Goal: Task Accomplishment & Management: Use online tool/utility

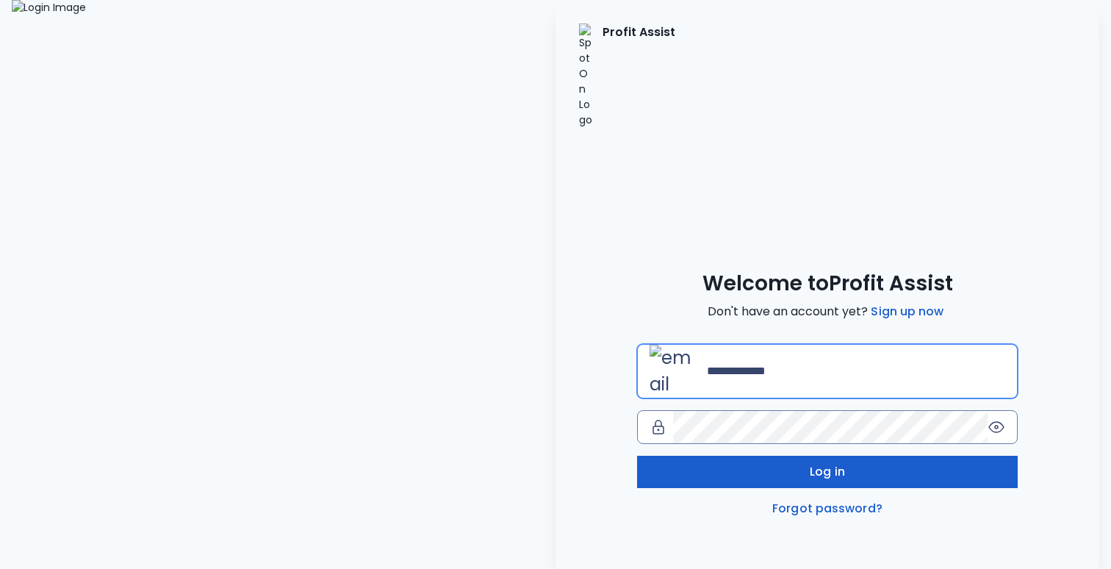
type input "**********"
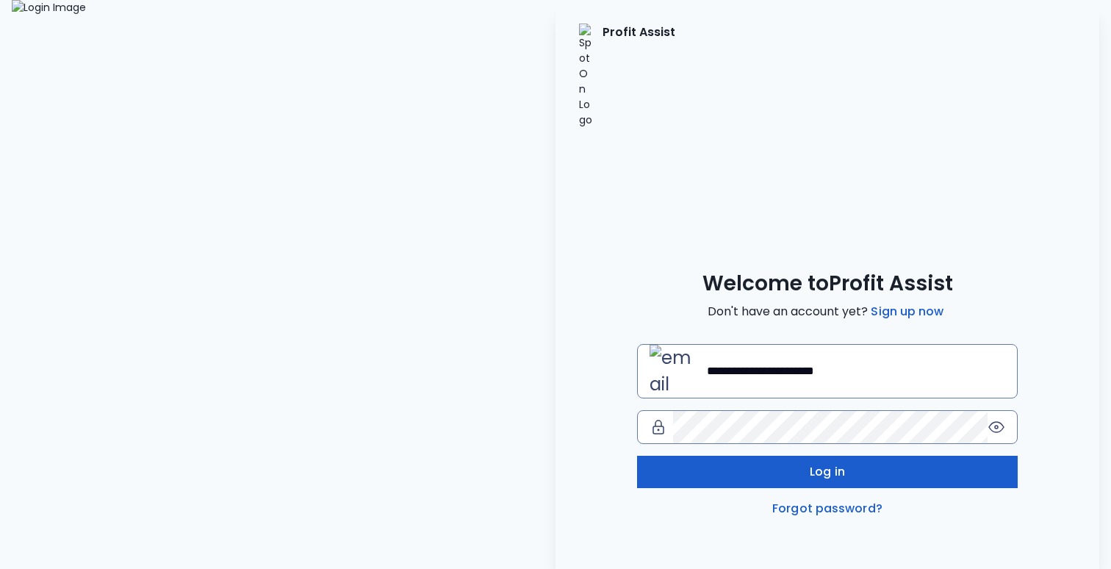
click at [727, 456] on button "Log in" at bounding box center [827, 472] width 381 height 32
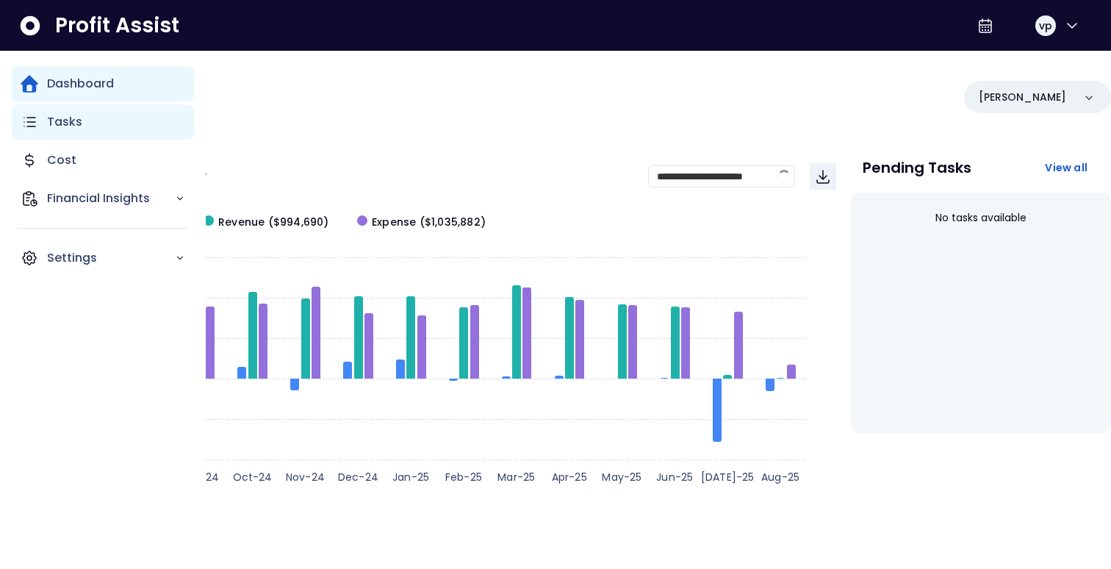
click at [78, 126] on p "Tasks" at bounding box center [64, 122] width 35 height 18
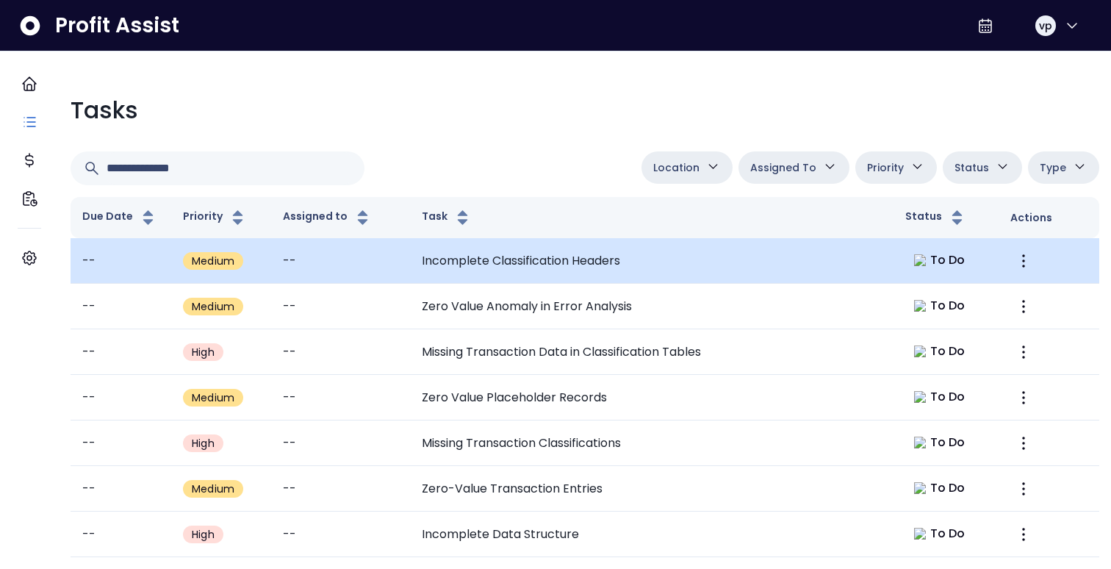
click at [611, 259] on td "Incomplete Classification Headers" at bounding box center [651, 261] width 483 height 46
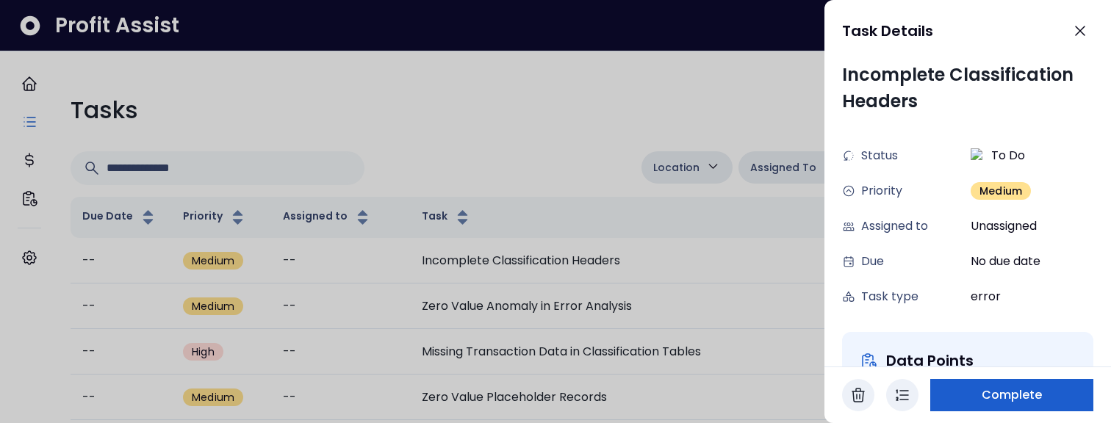
click at [994, 402] on span "Complete" at bounding box center [1012, 395] width 61 height 18
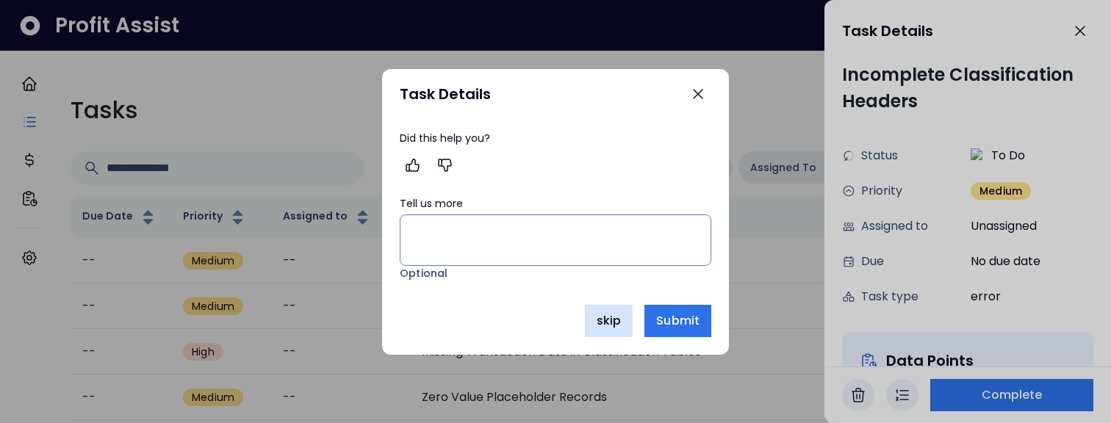
click at [600, 317] on span "skip" at bounding box center [609, 321] width 24 height 18
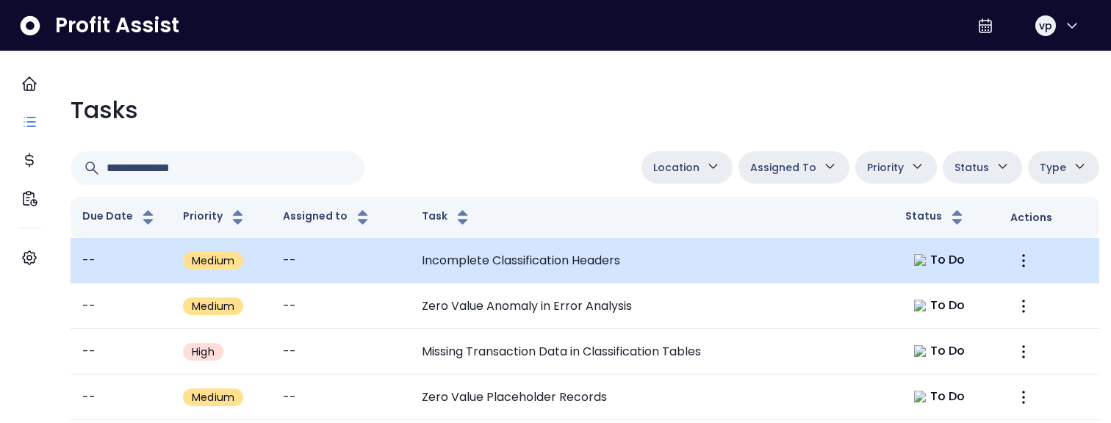
click at [639, 245] on td "Incomplete Classification Headers" at bounding box center [651, 261] width 483 height 46
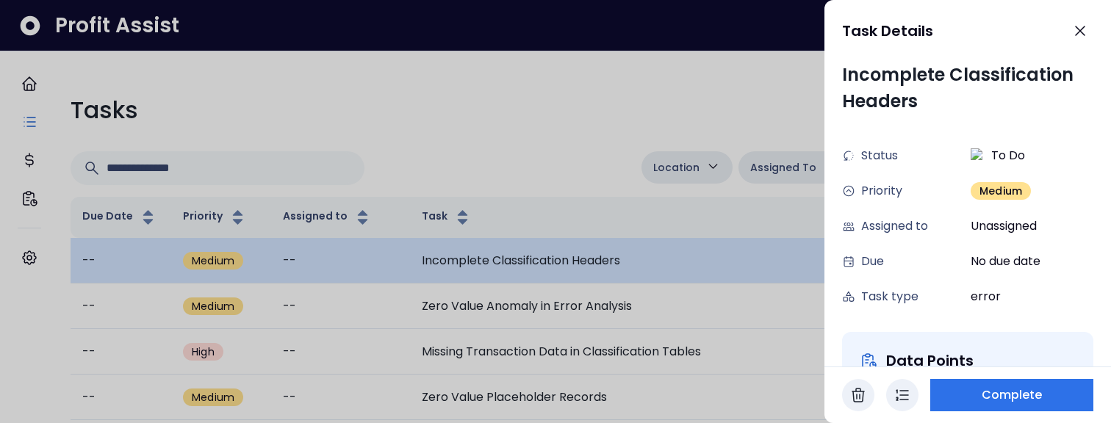
click at [639, 245] on div at bounding box center [555, 211] width 1111 height 423
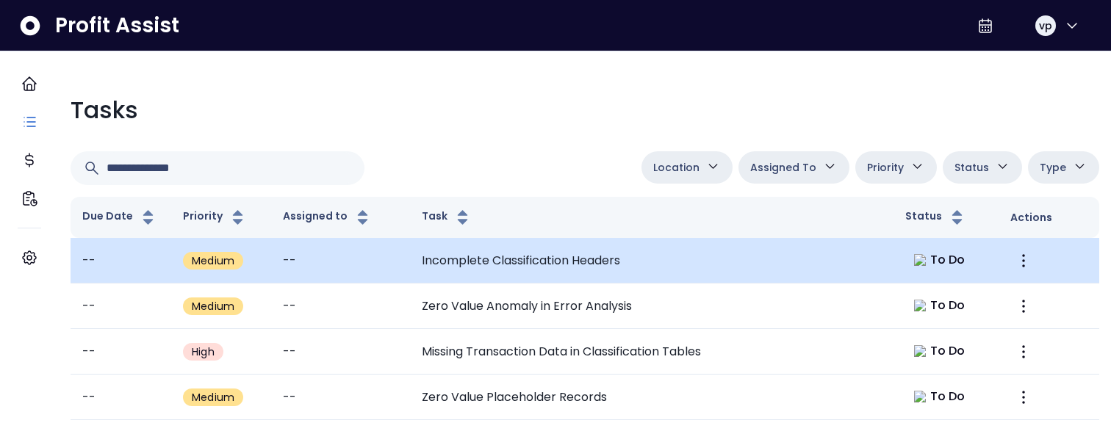
click at [539, 259] on td "Incomplete Classification Headers" at bounding box center [651, 261] width 483 height 46
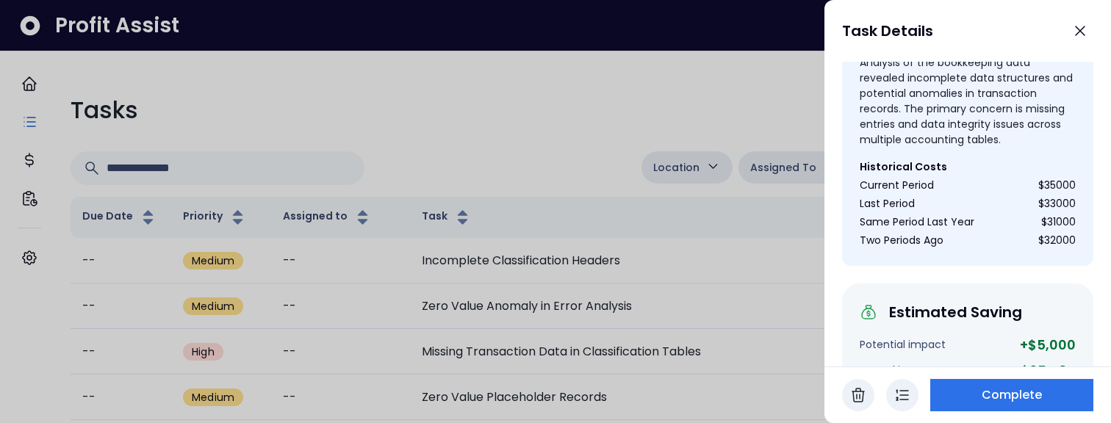
scroll to position [458, 0]
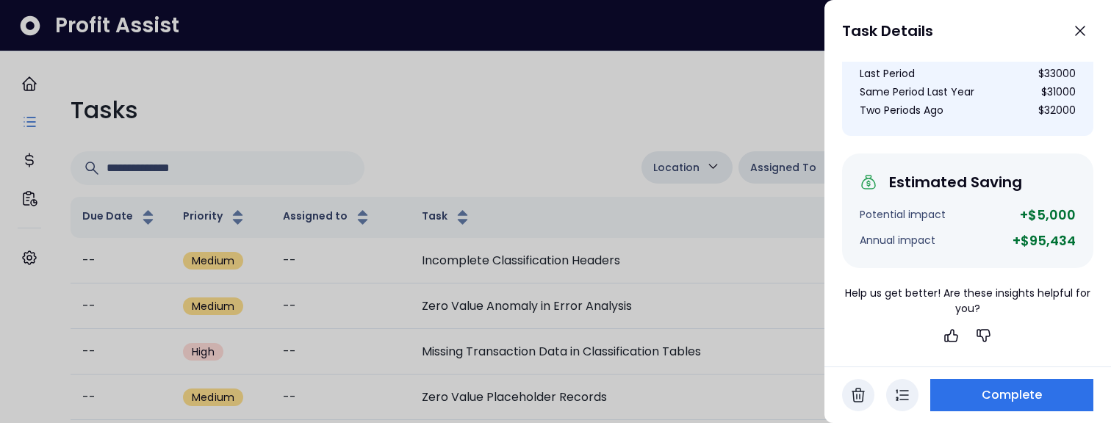
click at [903, 395] on icon "button" at bounding box center [902, 395] width 12 height 10
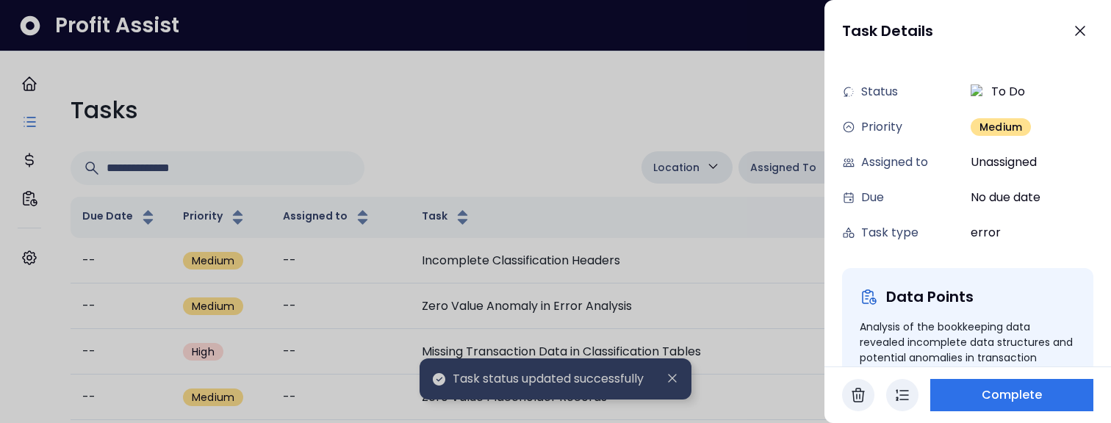
scroll to position [0, 0]
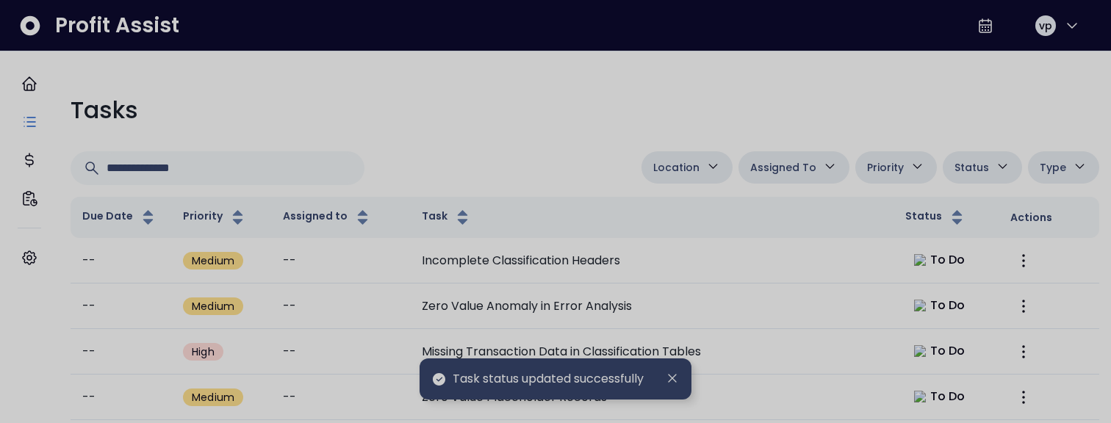
click at [752, 252] on div at bounding box center [555, 211] width 1111 height 423
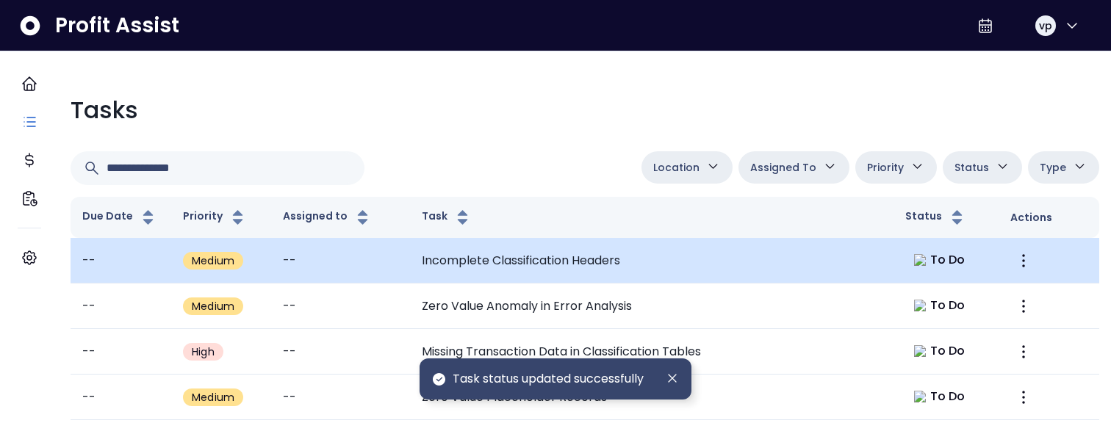
click at [750, 253] on td "Incomplete Classification Headers" at bounding box center [651, 261] width 483 height 46
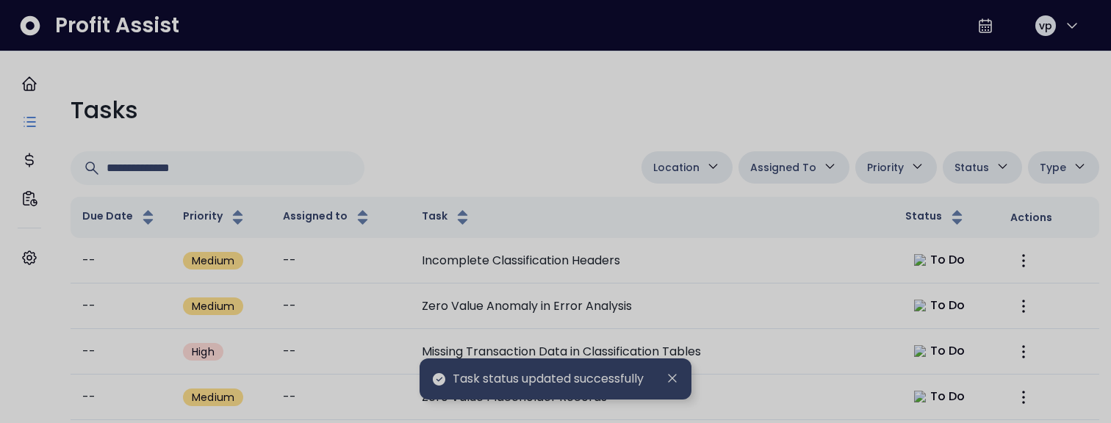
click at [427, 273] on div at bounding box center [555, 211] width 1111 height 423
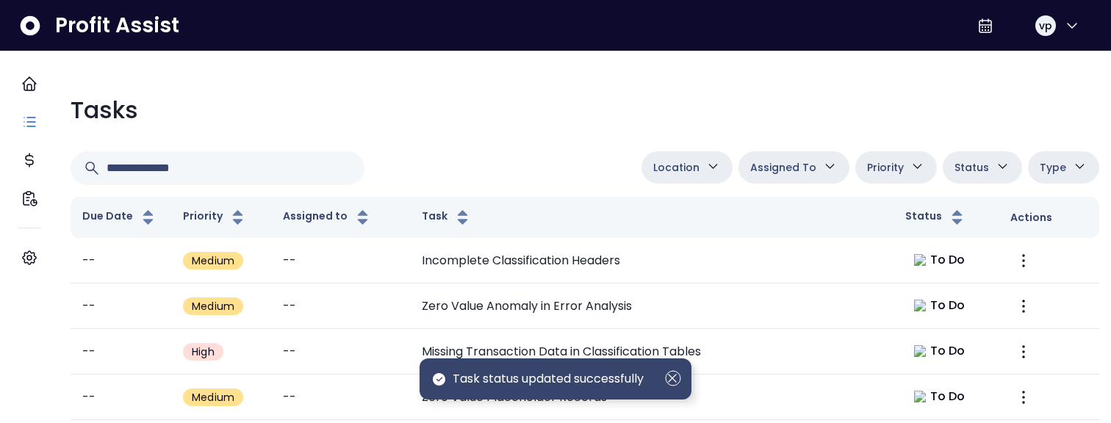
click at [667, 380] on icon "Dismiss" at bounding box center [673, 378] width 16 height 16
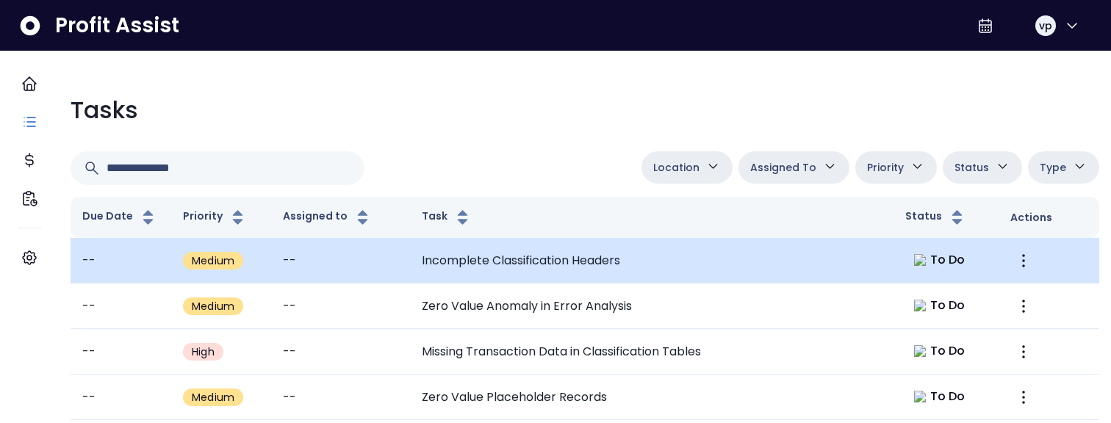
click at [930, 257] on span "To Do" at bounding box center [947, 260] width 35 height 18
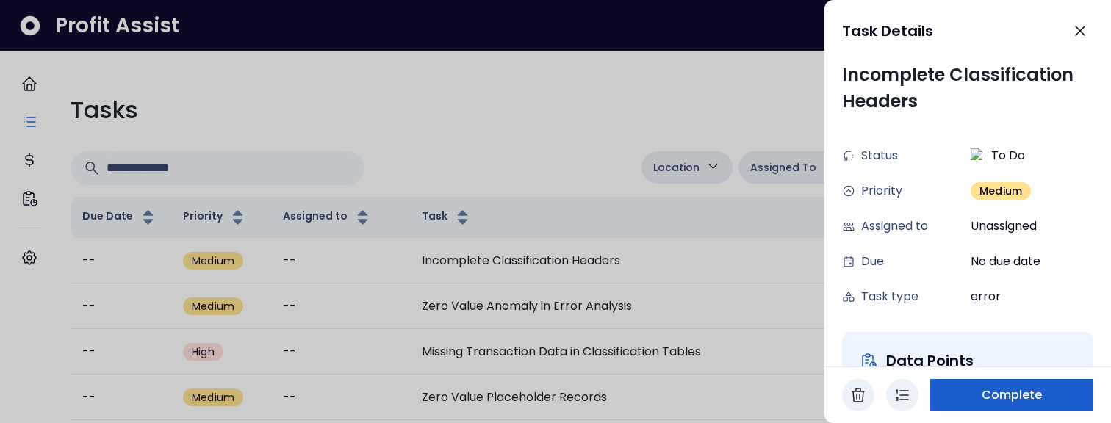
click at [1004, 398] on span "Complete" at bounding box center [1012, 395] width 61 height 18
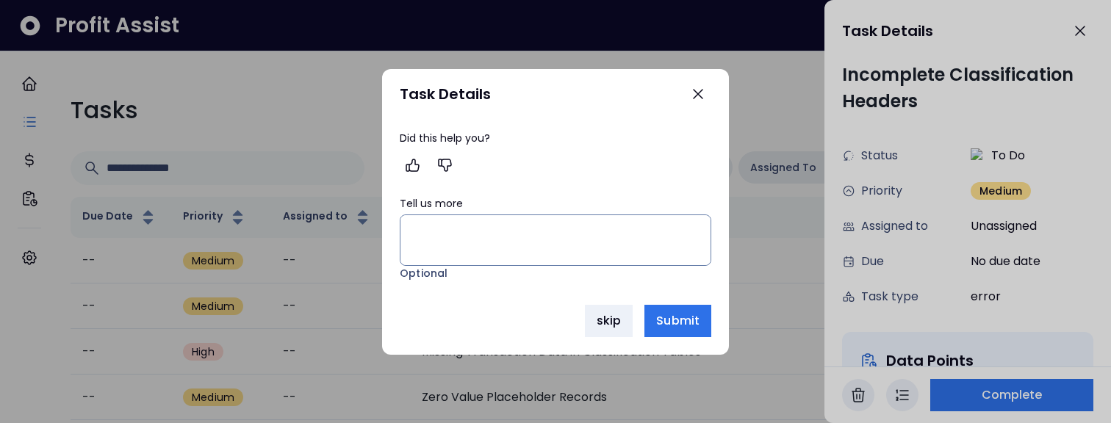
click at [665, 337] on div "Task Details Did this help you? Tell us more Optional skip Submit" at bounding box center [555, 212] width 347 height 286
click at [669, 328] on span "Submit" at bounding box center [677, 321] width 43 height 18
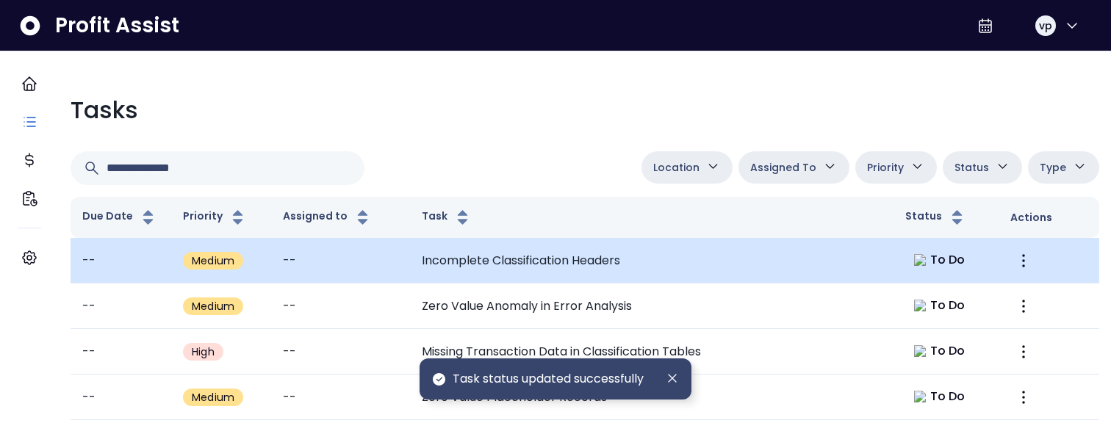
click at [676, 246] on td "Incomplete Classification Headers" at bounding box center [651, 261] width 483 height 46
